Goal: Check status: Check status

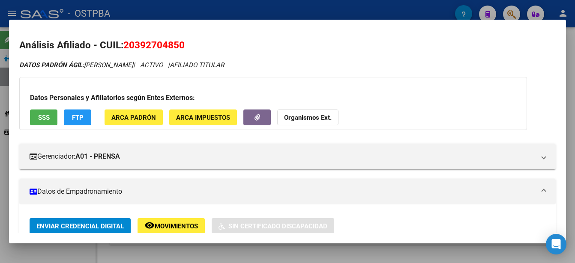
scroll to position [128, 0]
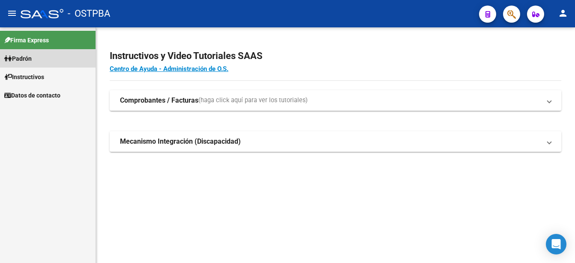
click at [65, 57] on link "Padrón" at bounding box center [47, 58] width 95 height 18
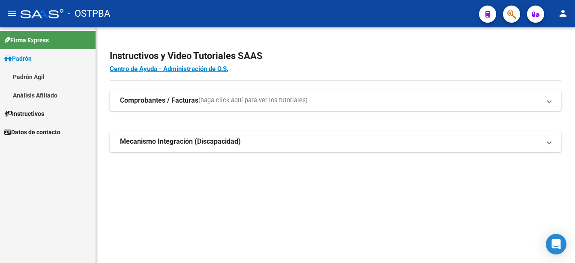
click at [51, 76] on link "Padrón Ágil" at bounding box center [47, 77] width 95 height 18
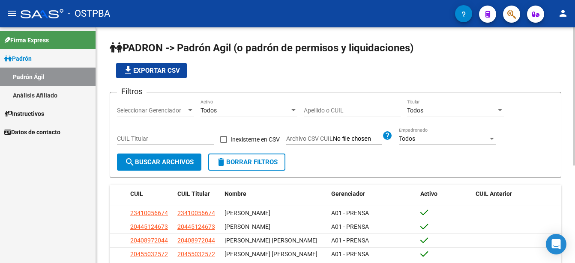
click at [305, 110] on input "Apellido o CUIL" at bounding box center [352, 110] width 97 height 7
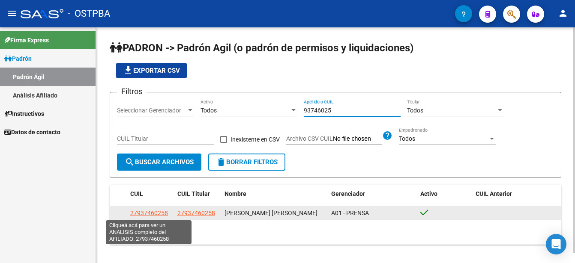
type input "93746025"
click at [146, 213] on span "27937460258" at bounding box center [149, 213] width 38 height 7
type textarea "27937460258"
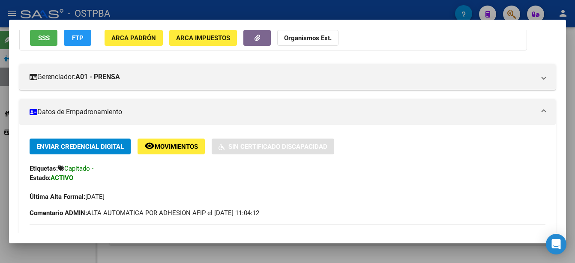
scroll to position [86, 0]
